Goal: Task Accomplishment & Management: Manage account settings

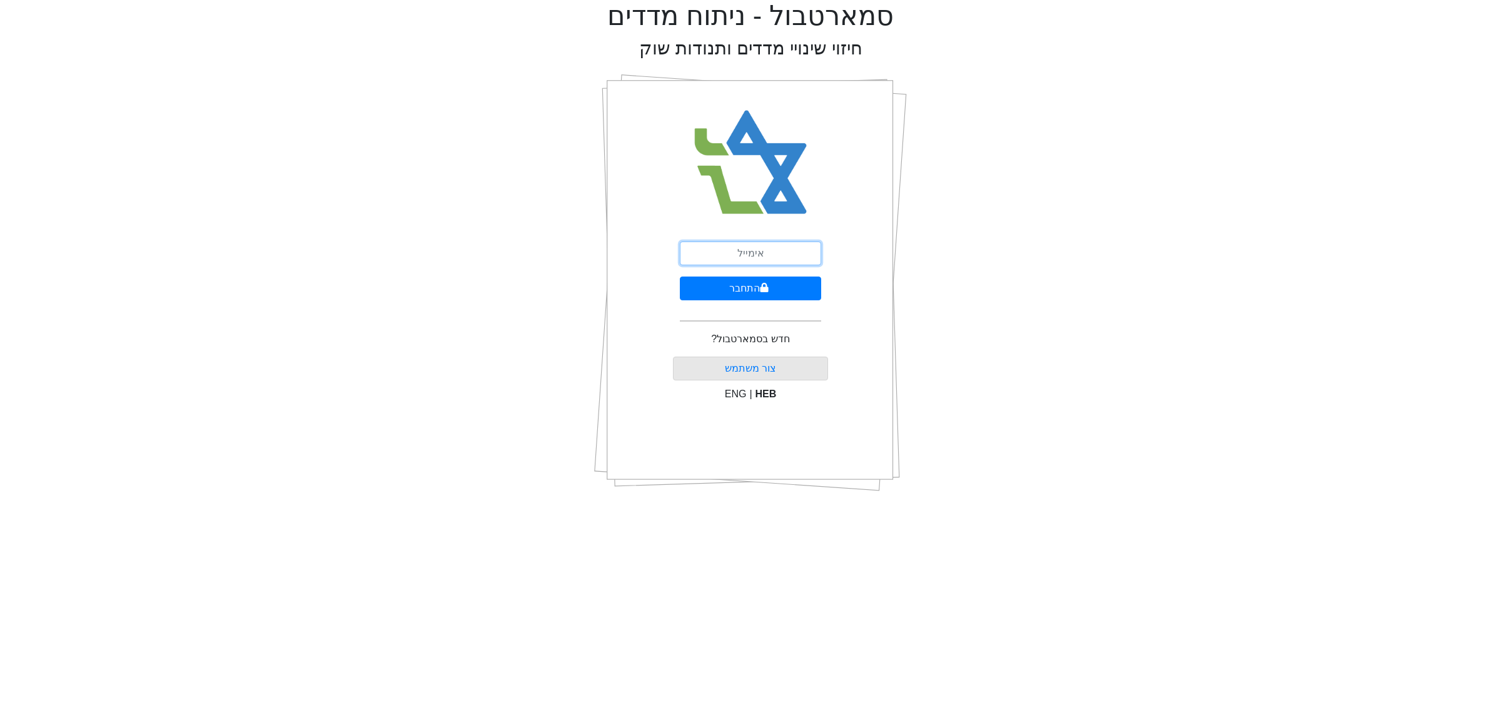
click at [798, 260] on input "email" at bounding box center [750, 253] width 141 height 24
type input "ם"
type input "[EMAIL_ADDRESS][DOMAIN_NAME]"
click at [761, 290] on icon "submit" at bounding box center [765, 287] width 8 height 9
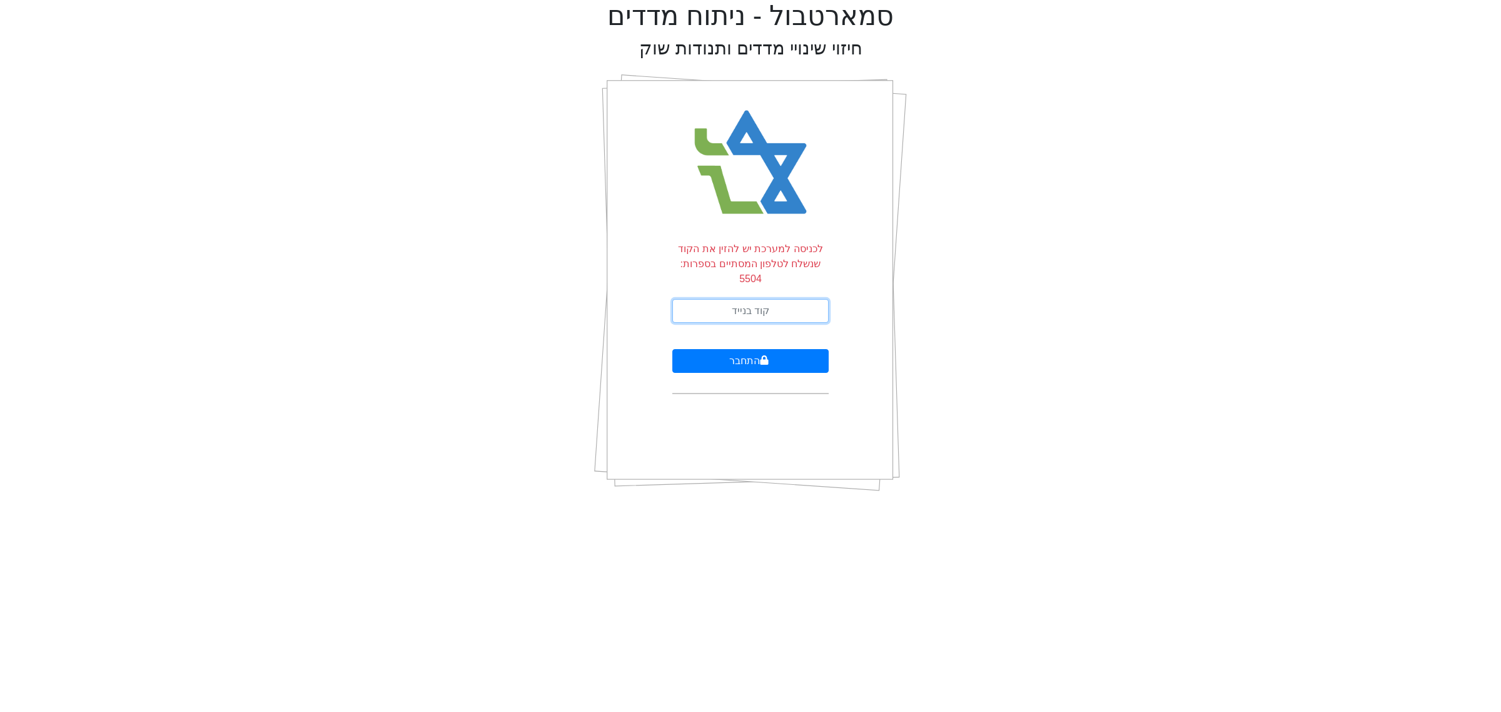
click at [758, 299] on input "text" at bounding box center [751, 311] width 156 height 24
type input "561457"
click at [701, 349] on button "התחבר" at bounding box center [751, 361] width 156 height 24
